Goal: Task Accomplishment & Management: Manage account settings

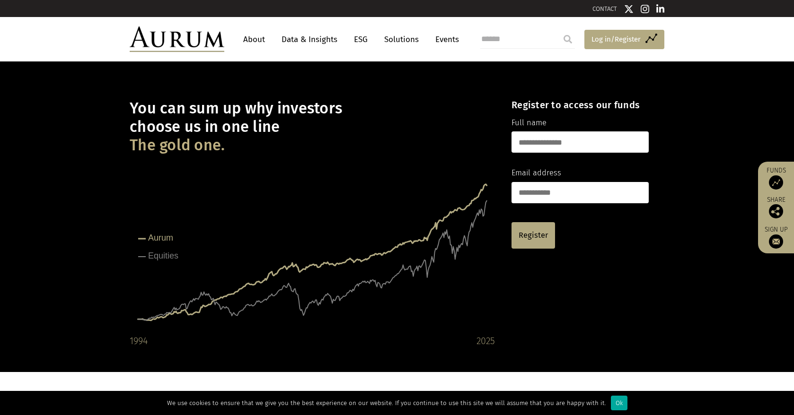
click at [601, 40] on span "Log in/Register" at bounding box center [615, 39] width 49 height 11
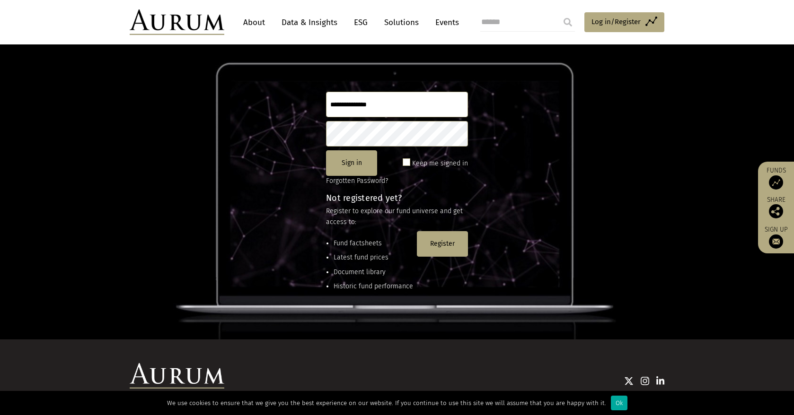
scroll to position [95, 0]
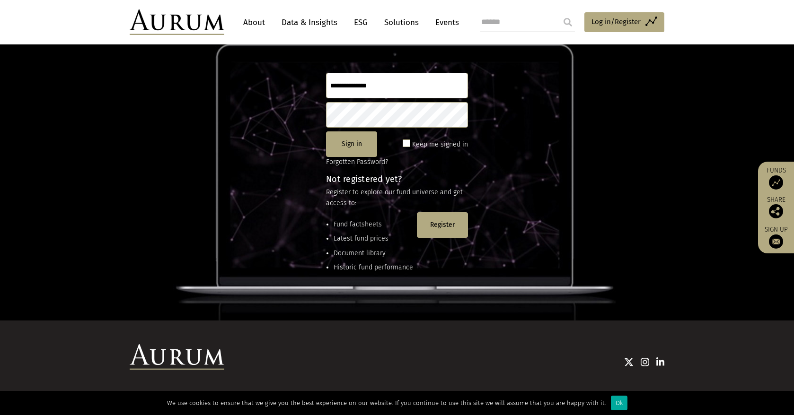
click at [415, 87] on input "text" at bounding box center [397, 86] width 142 height 26
type input "**********"
